Goal: Communication & Community: Answer question/provide support

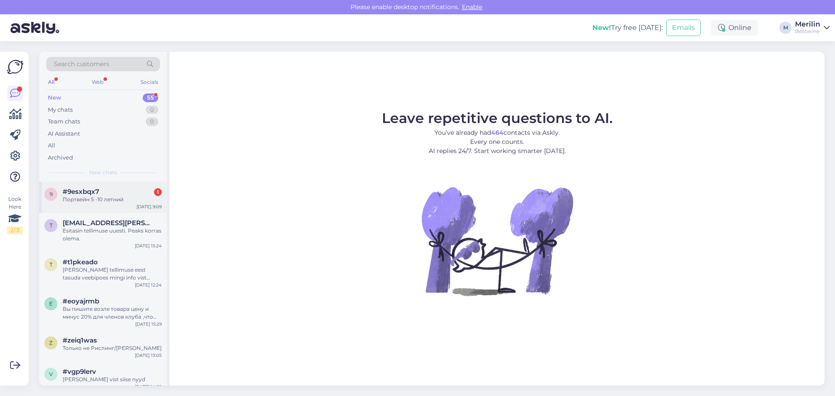
click at [102, 197] on div "Портвейн 5 -10 летний" at bounding box center [112, 200] width 99 height 8
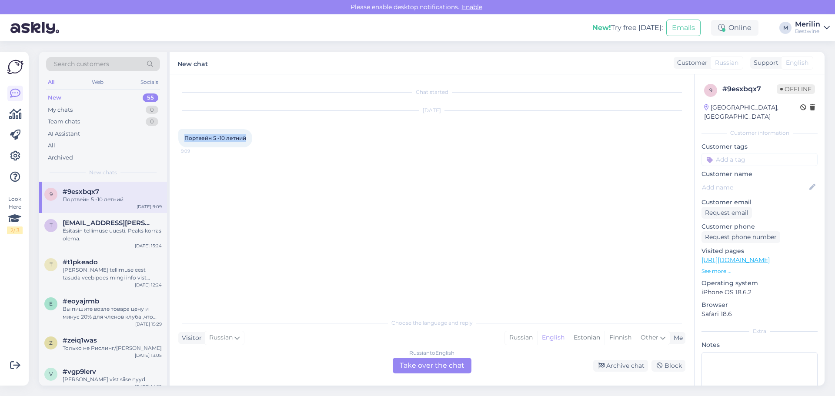
drag, startPoint x: 246, startPoint y: 139, endPoint x: 184, endPoint y: 143, distance: 61.5
click at [184, 143] on div "Портвейн 5 -10 летний 9:09" at bounding box center [215, 138] width 74 height 18
copy span "Портвейн 5 -10 летний"
click at [588, 337] on div "Estonian" at bounding box center [587, 337] width 36 height 13
click at [451, 365] on div "Russian to Estonian Take over the chat" at bounding box center [432, 366] width 79 height 16
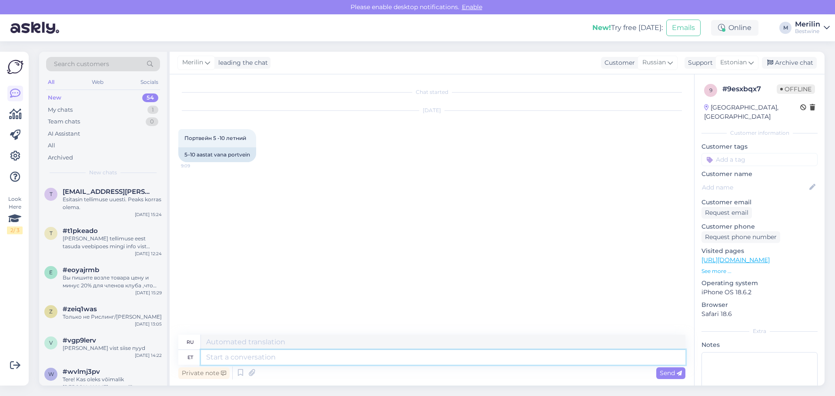
click at [222, 357] on textarea at bounding box center [443, 357] width 485 height 15
type textarea "meie v"
type textarea "наш"
type textarea "meie valikus"
type textarea "в нашем выборе"
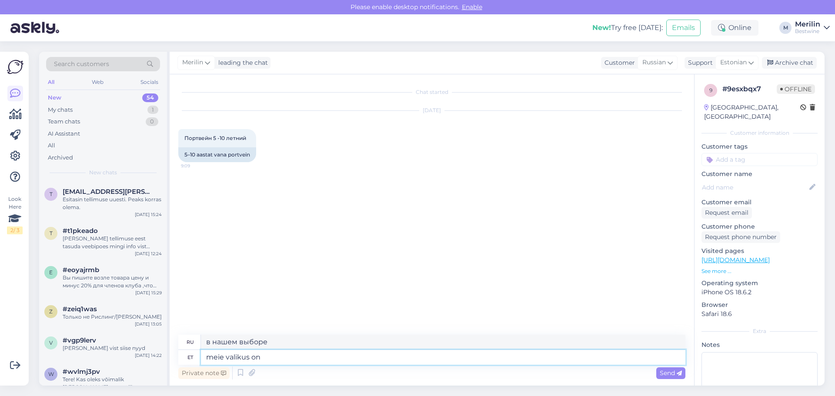
type textarea "meie valikus on"
type textarea "наш выбор включает в себя"
type textarea "meie valikus on 10 aa"
type textarea "у нас в нашем выборе 10"
type textarea "meie valikus on 10 aastane p"
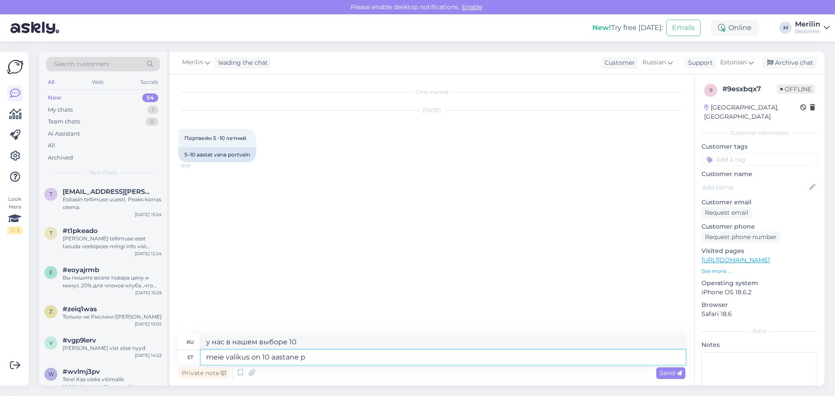
type textarea "наш выбор 10 лет"
type textarea "meie valikus on 10 aastane portvein, mi"
type textarea "В наш ассортимент входит 10-летний портвейн,"
type textarea "meie valikus on 10 aastane portvein, mis on"
type textarea "В наш выбор входит 10-летний портвейн, который"
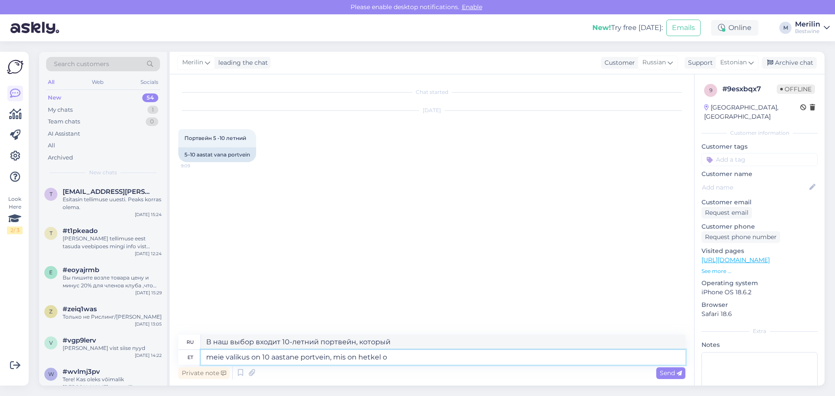
type textarea "meie valikus on 10 aastane portvein, mis on hetkel ot"
type textarea "В наш выбор входит портвейн 10-летней выдержки, который в настоящее время"
type textarea "meie valikus on 10 aastane portvein, mis on hetkel otsas,"
type textarea "В наш ассортимент входит портвейн 10-летней выдержки, которого сейчас нет в нал…"
type textarea "meie valikus on 10 aastane portvein, mis on hetkel otsas, ootame k"
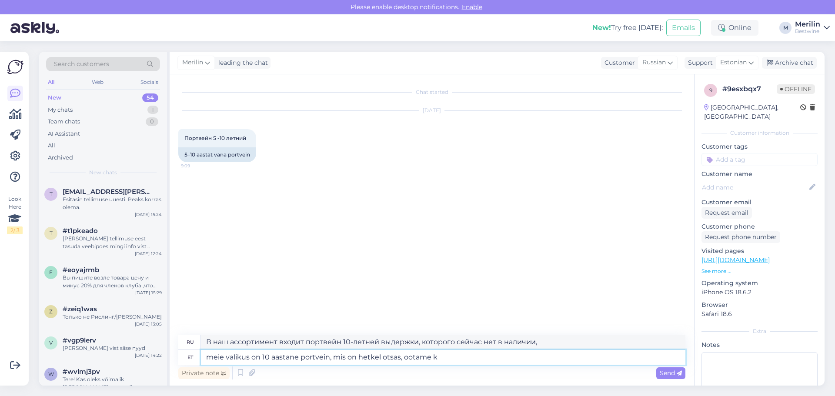
type textarea "В нашем ассортименте есть портвейн 10-летней выдержки, которого сейчас нет в на…"
type textarea "meie valikus on 10 aastane portvein, mis on hetkel otsas, ootame [PERSON_NAME]"
type textarea "В нашем ассортименте есть портвейн 10-летней выдержки, которого сейчас нет в на…"
type textarea "meie valikus on 10 aastane portvein, mis on hetkel otsas, ootame [PERSON_NAME] …"
type textarea "В нашем ассортименте есть портвейн 10-летней выдержки, которого сейчас нет в на…"
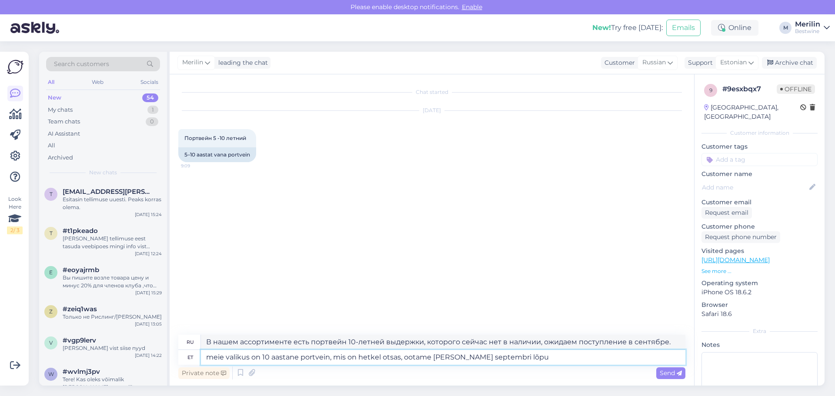
type textarea "meie valikus on 10 aastane portvein, mis on hetkel otsas, ootame [PERSON_NAME] …"
type textarea "В нашем ассортименте есть портвейн 10-летней выдержки, которого сейчас нет в на…"
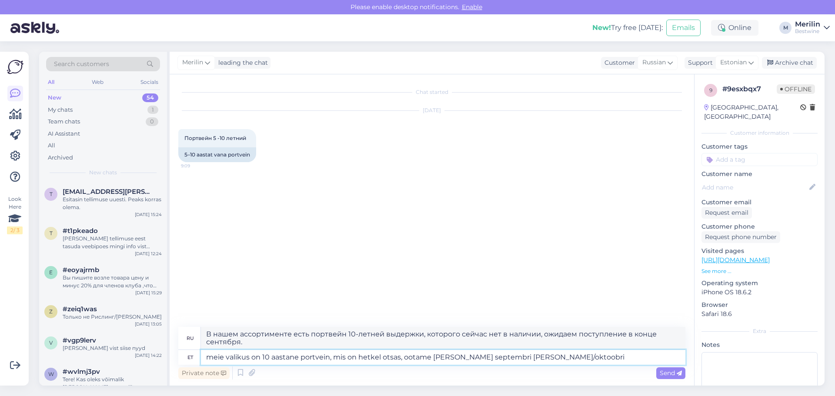
type textarea "meie valikus on 10 aastane portvein, mis on hetkel otsas, ootame [PERSON_NAME] …"
type textarea "В нашем ассортименте есть портвейн 10-летней выдержки, которого сейчас нет в на…"
type textarea "meie valikus on 10 aastane portvein, mis on hetkel otsas, ootame [PERSON_NAME] …"
type textarea "В нашем ассортименте есть портвейн 10-летней выдержки, которого сейчас нет в на…"
type textarea "meie valikus on 10 aastane portvein, mis on hetkel otsas, ootame [PERSON_NAME] …"
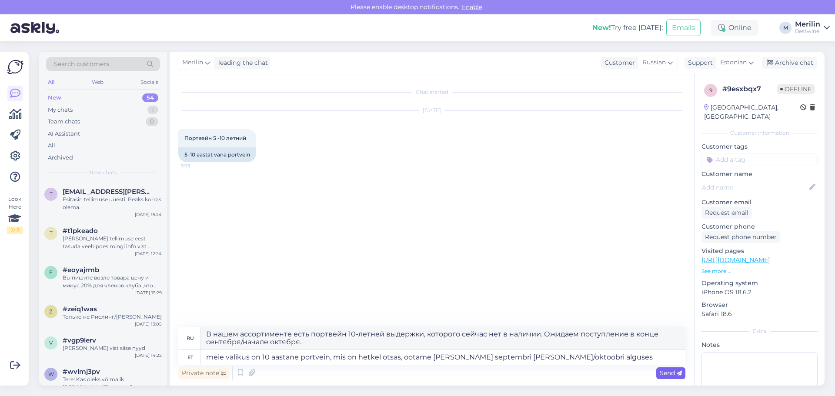
click at [664, 369] on span "Send" at bounding box center [671, 373] width 22 height 8
